Goal: Browse casually: Explore the website without a specific task or goal

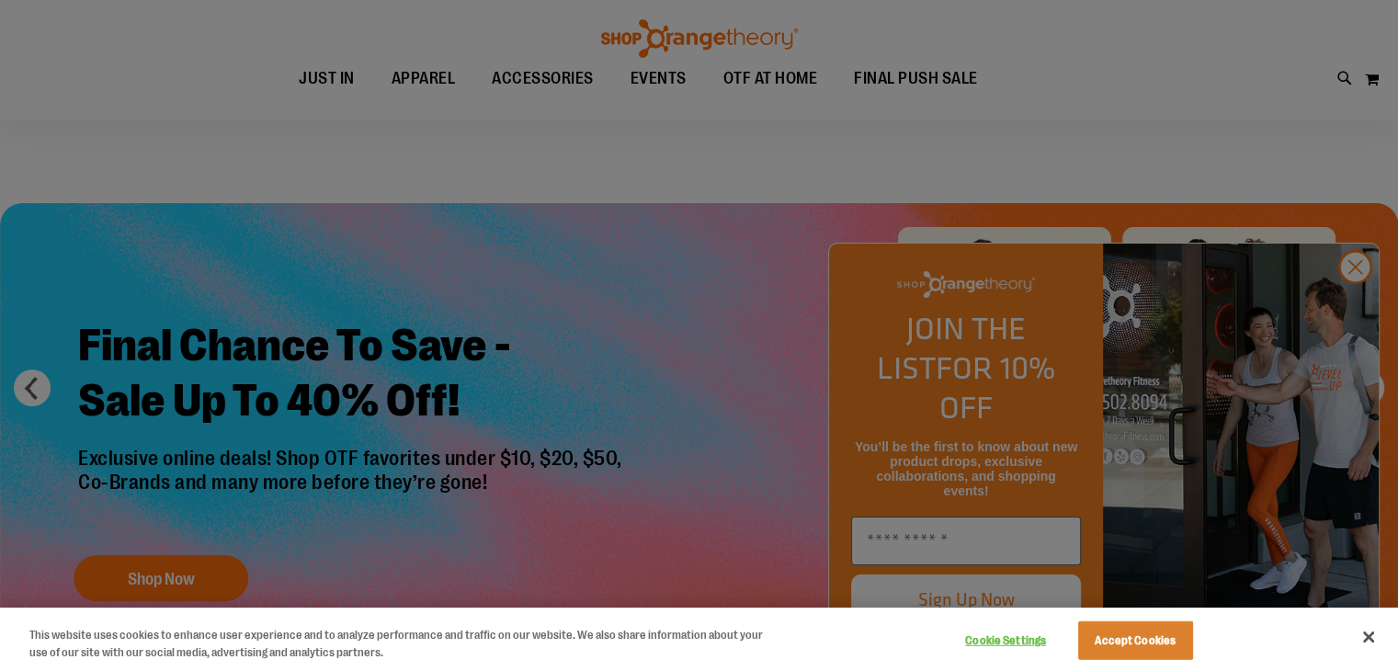
scroll to position [91, 0]
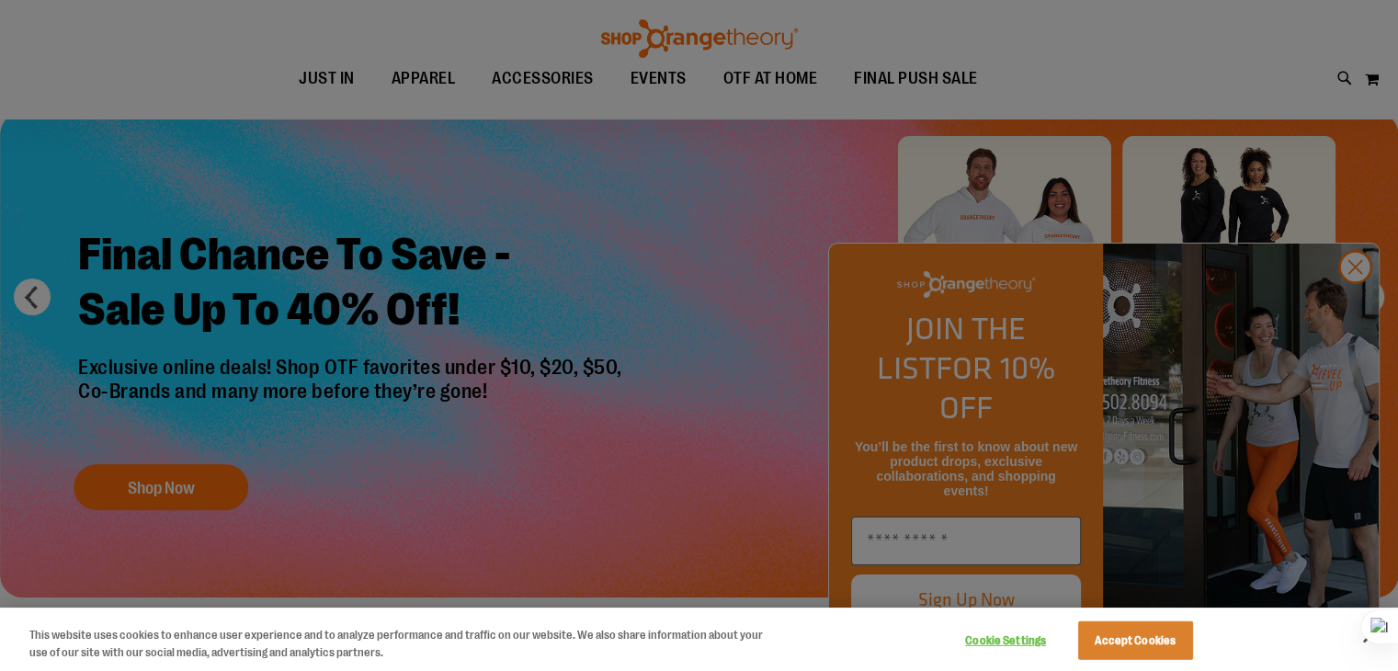
click at [176, 482] on div at bounding box center [699, 335] width 1398 height 671
click at [1358, 303] on div at bounding box center [699, 335] width 1398 height 671
click at [1365, 306] on div at bounding box center [699, 335] width 1398 height 671
click at [1357, 305] on div at bounding box center [699, 335] width 1398 height 671
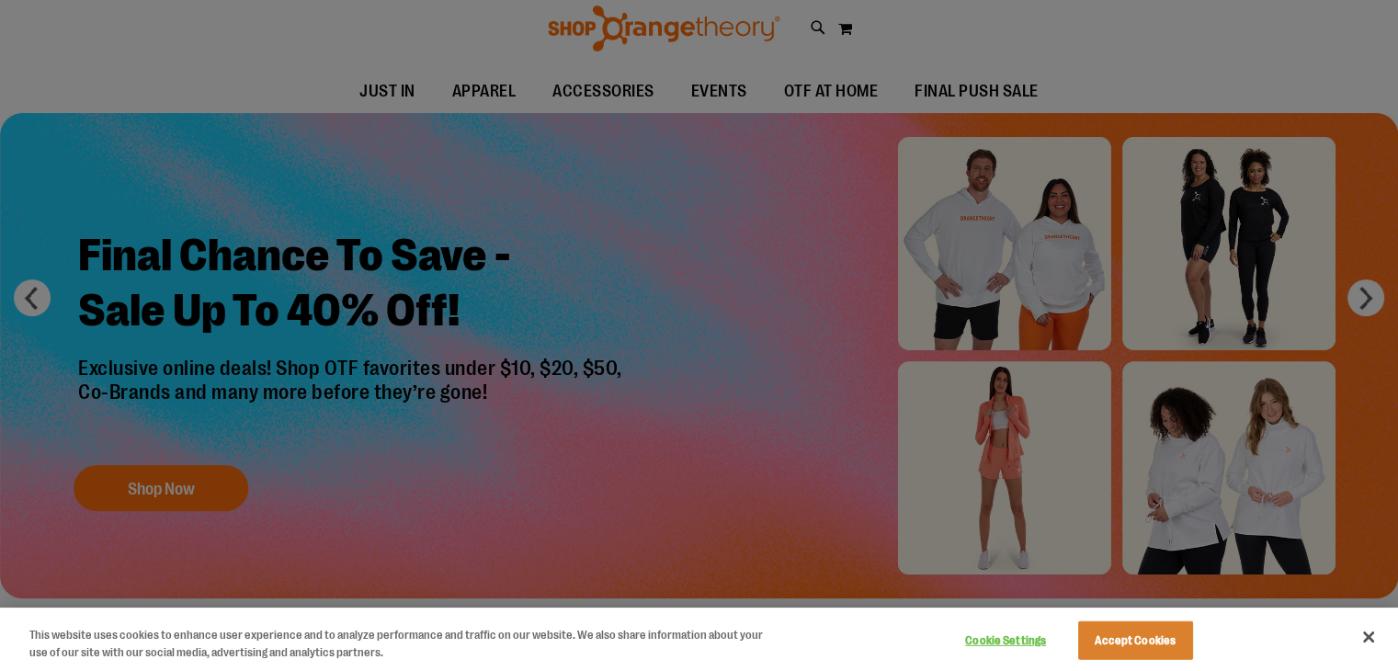
scroll to position [91, 0]
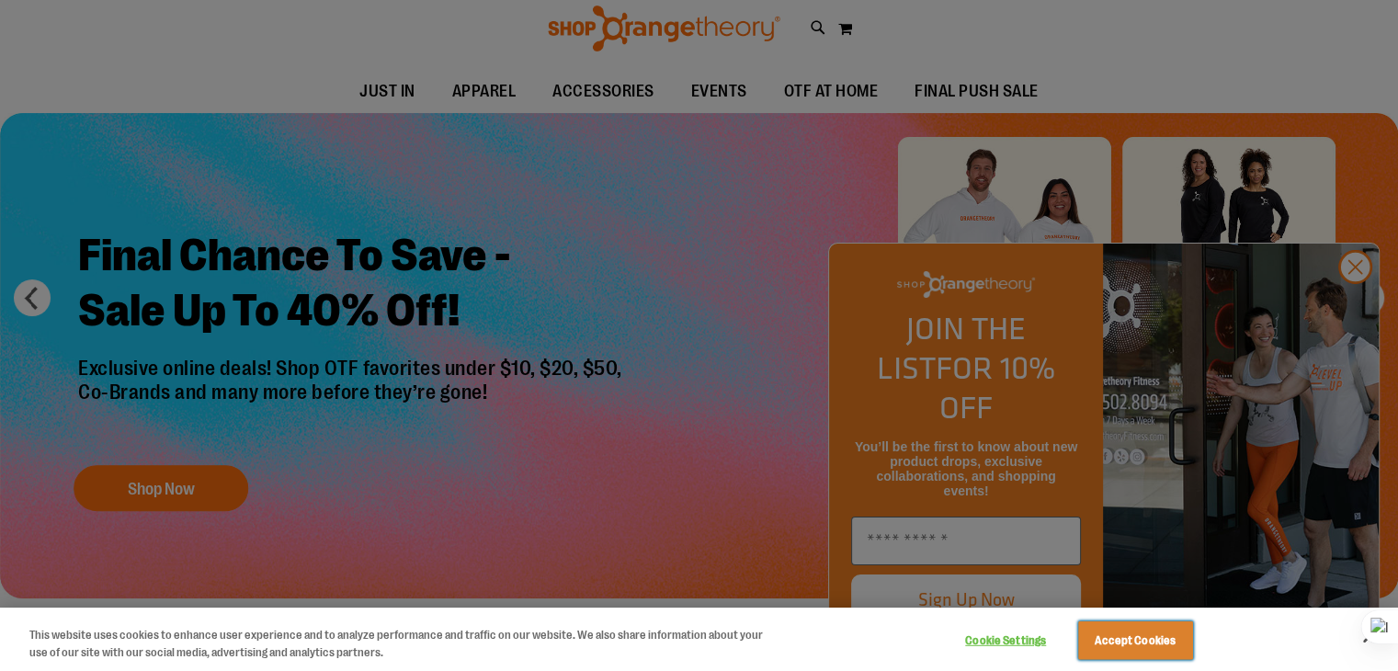
click at [1155, 647] on button "Accept Cookies" at bounding box center [1135, 640] width 115 height 39
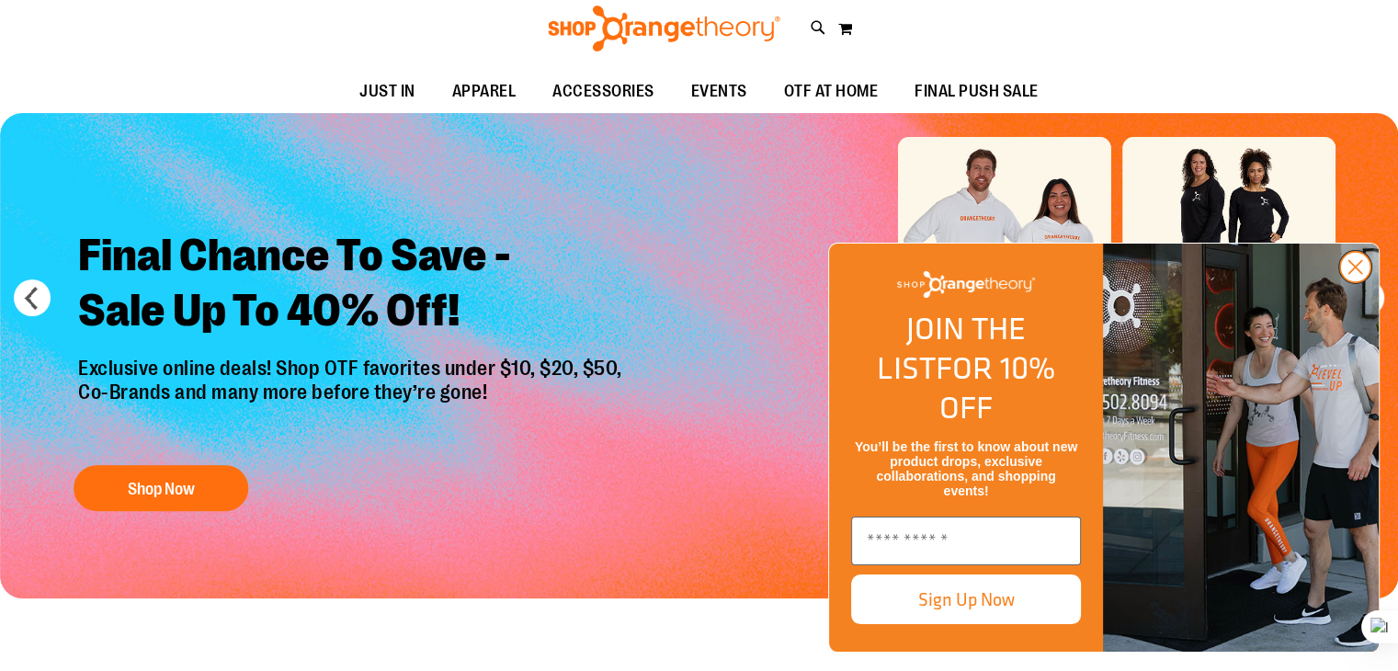
click at [1356, 283] on icon "Close dialog" at bounding box center [1355, 267] width 32 height 32
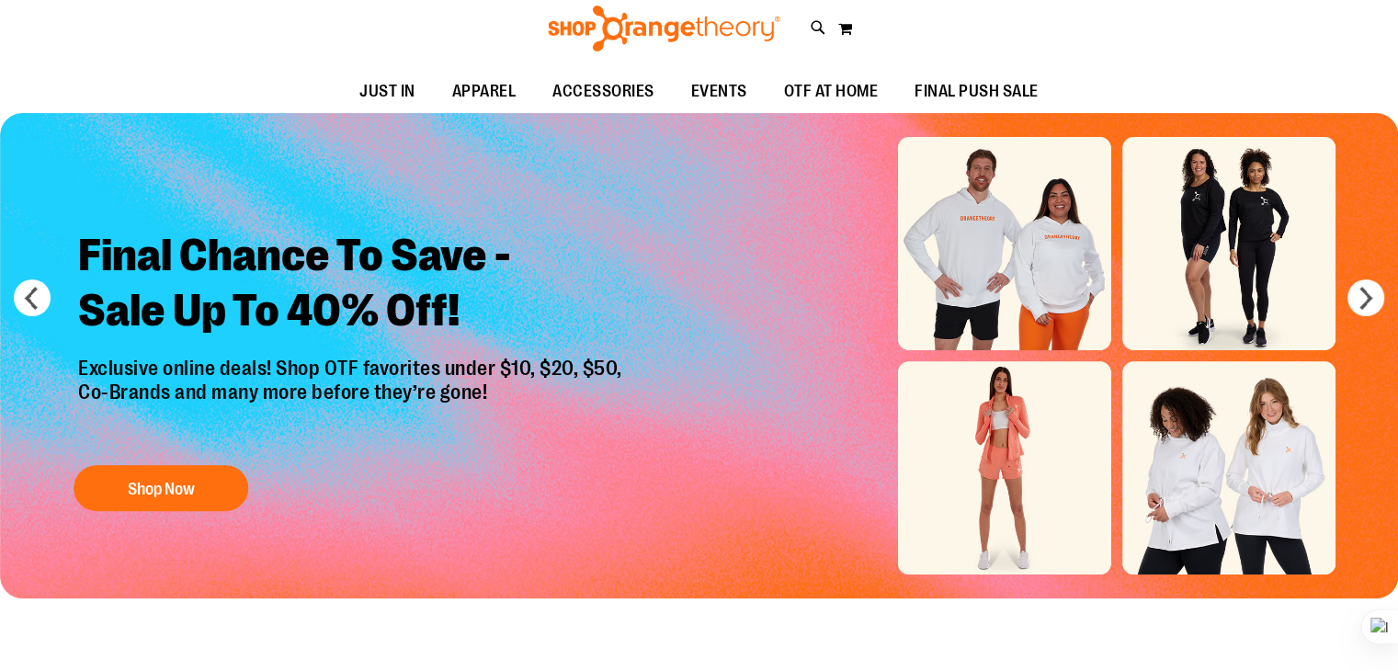
click at [638, 36] on img at bounding box center [664, 29] width 238 height 46
